Goal: Task Accomplishment & Management: Use online tool/utility

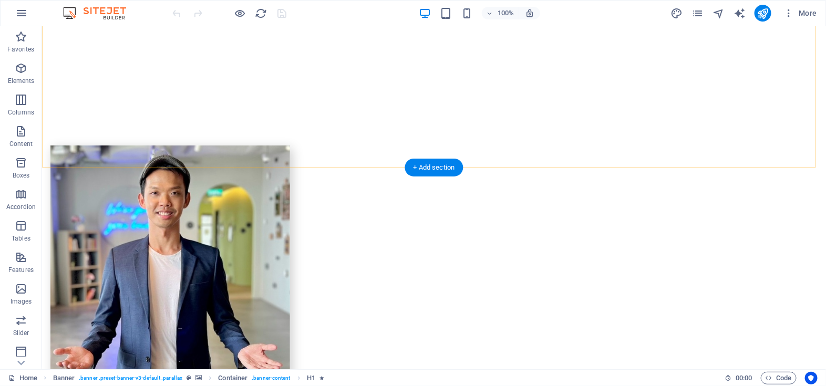
scroll to position [1959, 0]
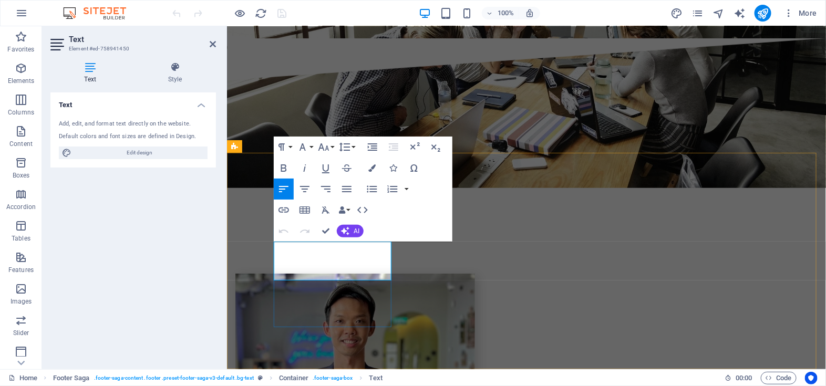
scroll to position [1985, 0]
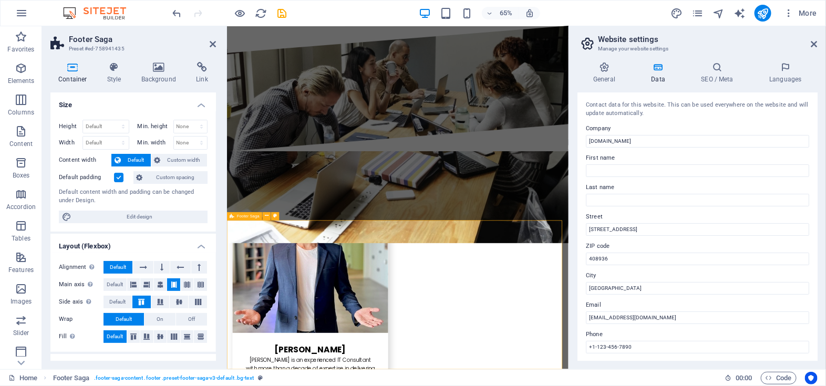
click at [612, 225] on input "[STREET_ADDRESS]" at bounding box center [697, 229] width 223 height 13
paste input "[STREET_ADDRESS]"
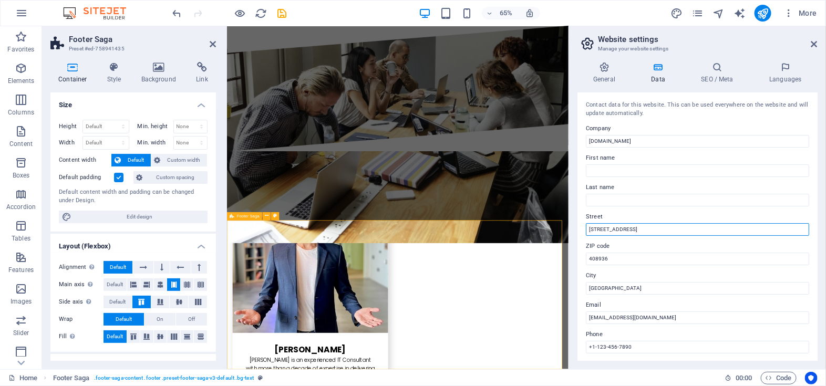
drag, startPoint x: 878, startPoint y: 260, endPoint x: 633, endPoint y: 347, distance: 260.5
click at [623, 233] on input "[STREET_ADDRESS]" at bounding box center [697, 229] width 223 height 13
paste input ", #07-54,"
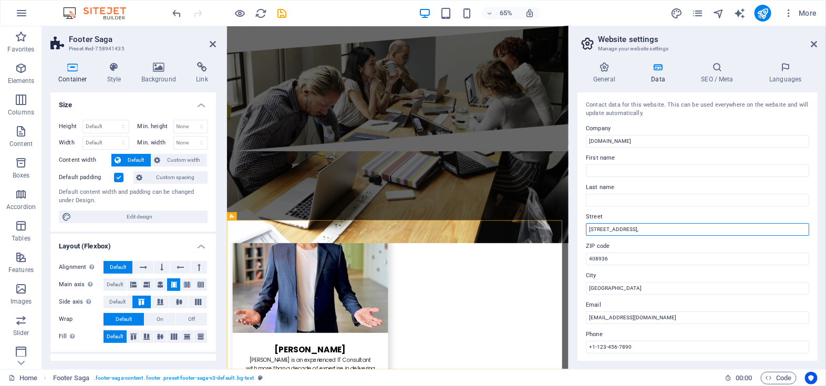
type input "[STREET_ADDRESS],"
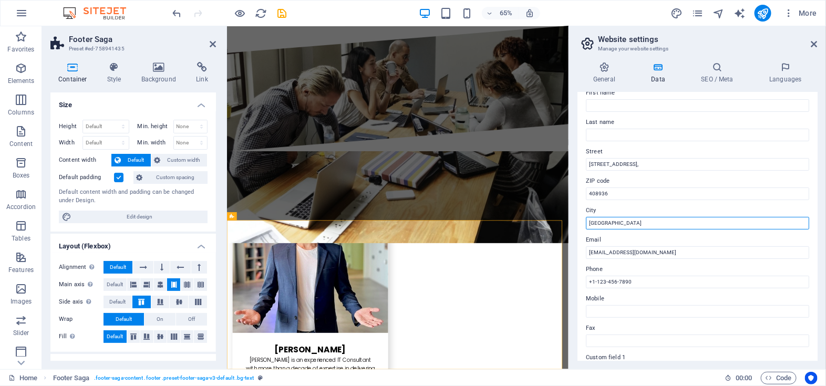
click at [589, 222] on input "[GEOGRAPHIC_DATA]" at bounding box center [697, 223] width 223 height 13
paste input "[GEOGRAPHIC_DATA],"
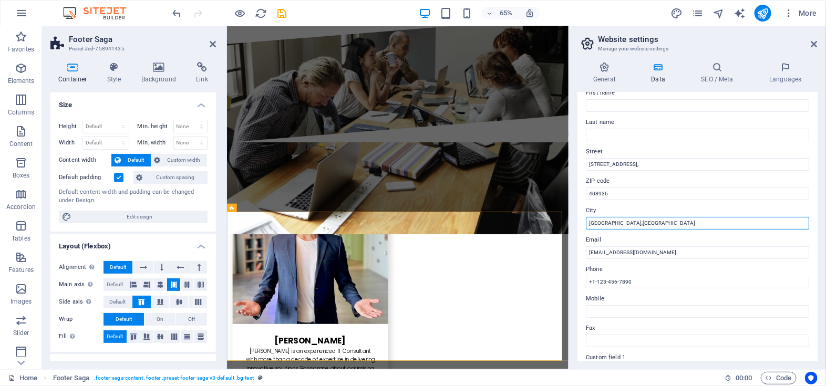
type input "[GEOGRAPHIC_DATA]"
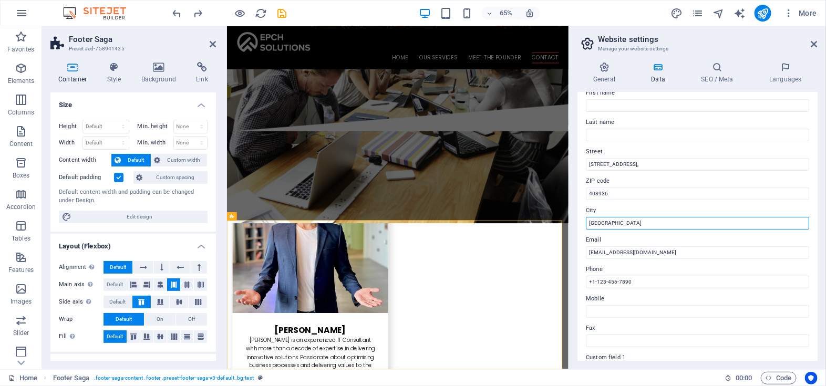
scroll to position [1985, 0]
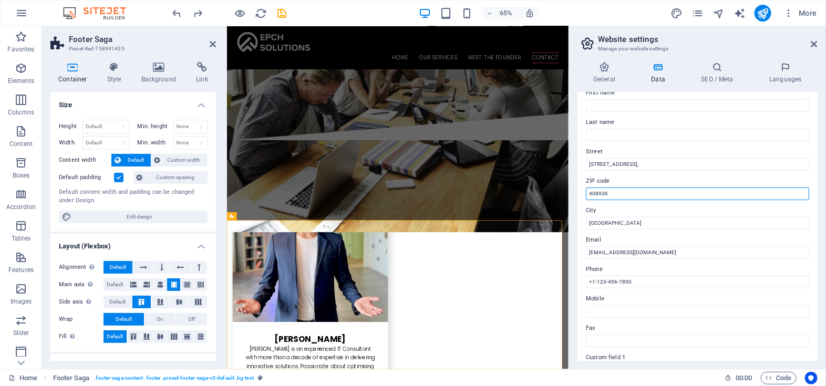
click at [590, 194] on input "408936" at bounding box center [697, 194] width 223 height 13
paste input "[GEOGRAPHIC_DATA],"
type input "408936"
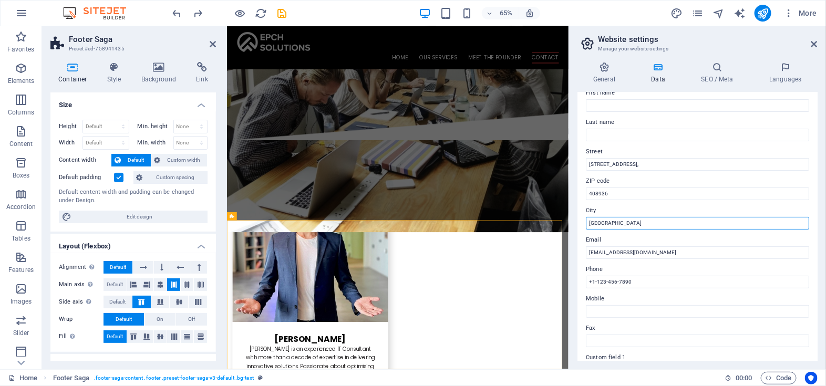
drag, startPoint x: 849, startPoint y: 251, endPoint x: 727, endPoint y: 331, distance: 146.5
paste input "[GEOGRAPHIC_DATA],"
click at [600, 221] on input "[GEOGRAPHIC_DATA]" at bounding box center [697, 223] width 223 height 13
click at [599, 221] on input "[GEOGRAPHIC_DATA]" at bounding box center [697, 223] width 223 height 13
paste input "[GEOGRAPHIC_DATA],"
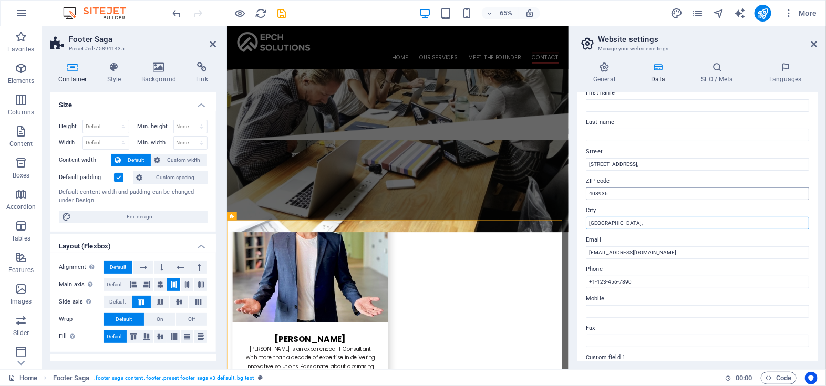
type input "[GEOGRAPHIC_DATA],"
click at [591, 193] on input "408936" at bounding box center [697, 194] width 223 height 13
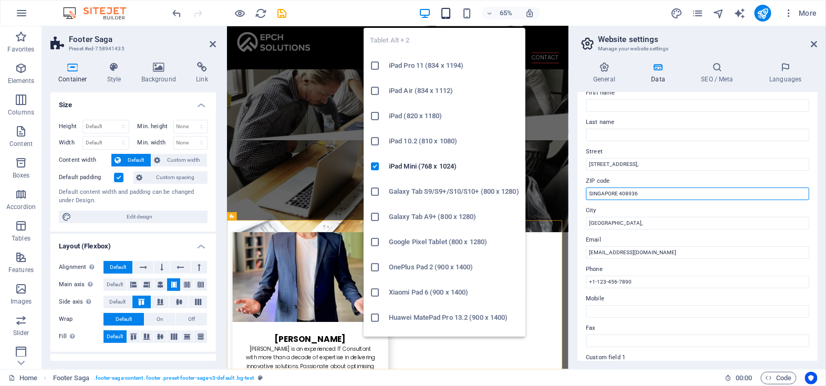
type input "SINGAPORE 408936"
click at [447, 11] on icon "button" at bounding box center [446, 13] width 12 height 12
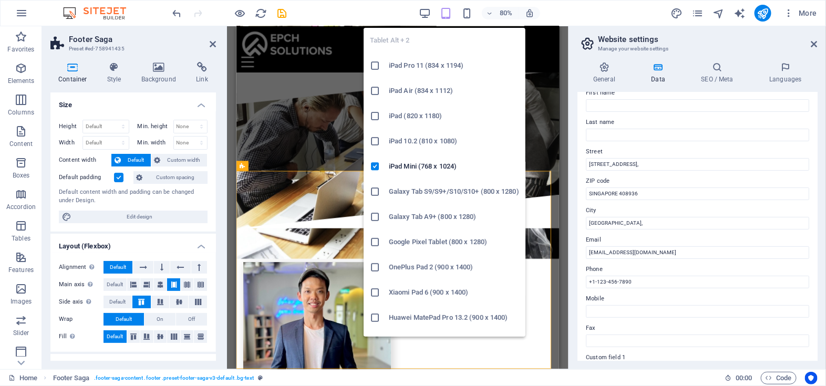
scroll to position [2078, 0]
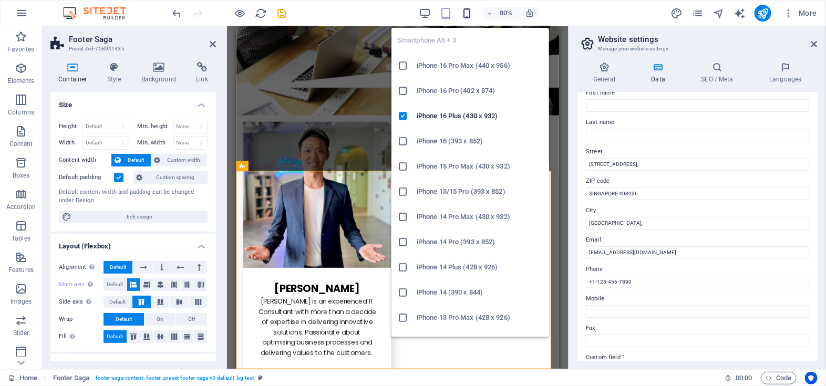
click at [466, 9] on icon "button" at bounding box center [467, 13] width 12 height 12
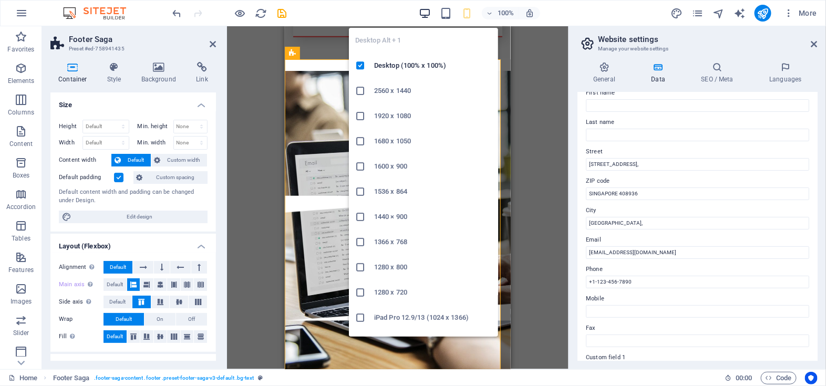
click at [426, 12] on icon "button" at bounding box center [425, 13] width 12 height 12
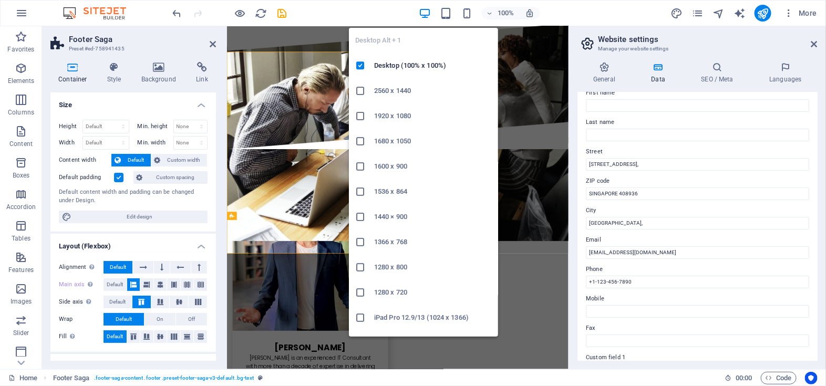
scroll to position [1981, 0]
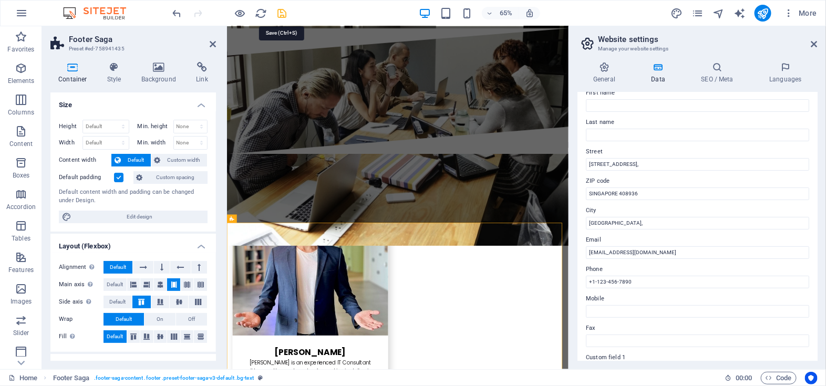
click at [283, 11] on icon "save" at bounding box center [282, 13] width 12 height 12
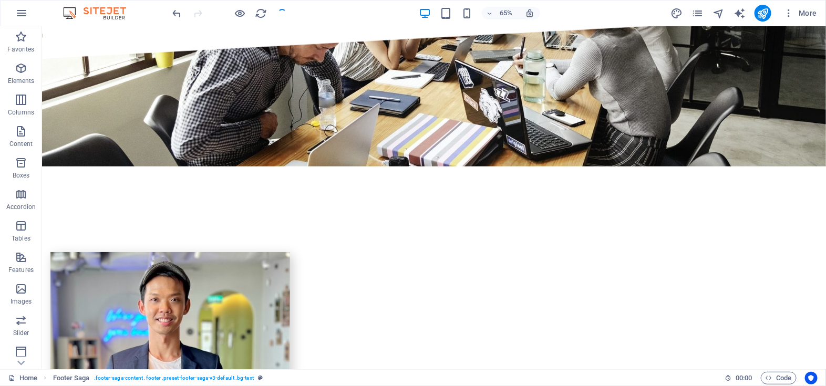
checkbox input "false"
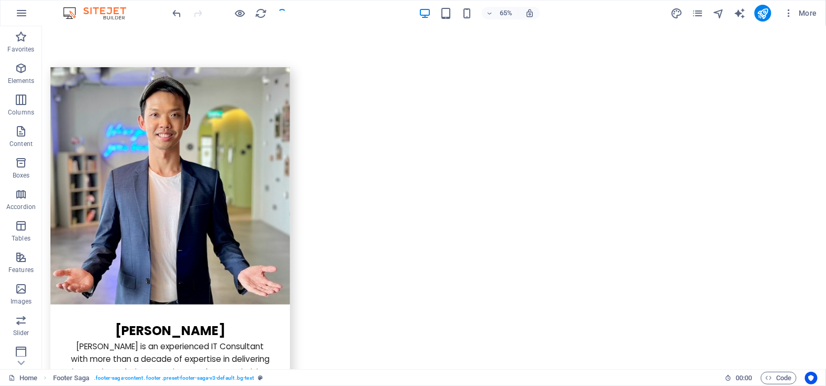
scroll to position [1784, 0]
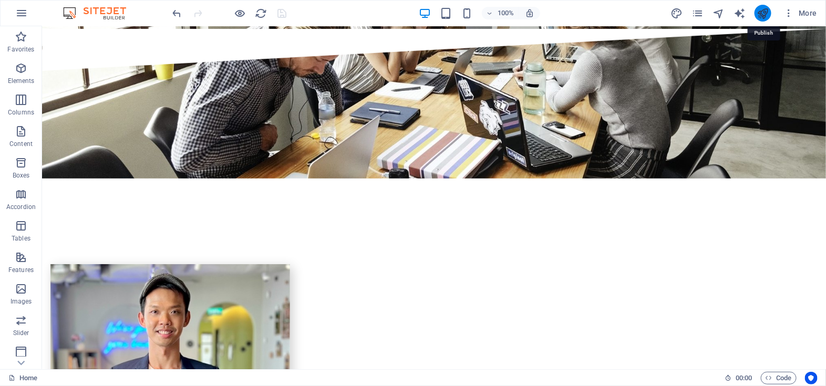
click at [764, 8] on icon "publish" at bounding box center [763, 13] width 12 height 12
